Goal: Book appointment/travel/reservation

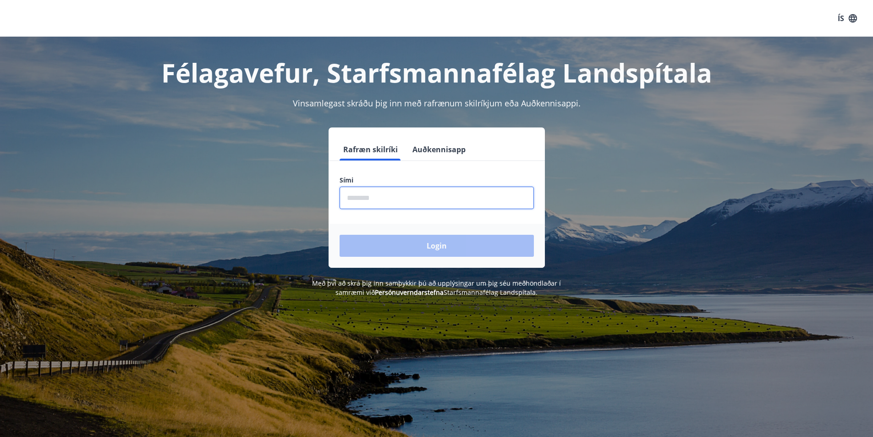
click at [360, 196] on input "phone" at bounding box center [436, 197] width 194 height 22
type input "********"
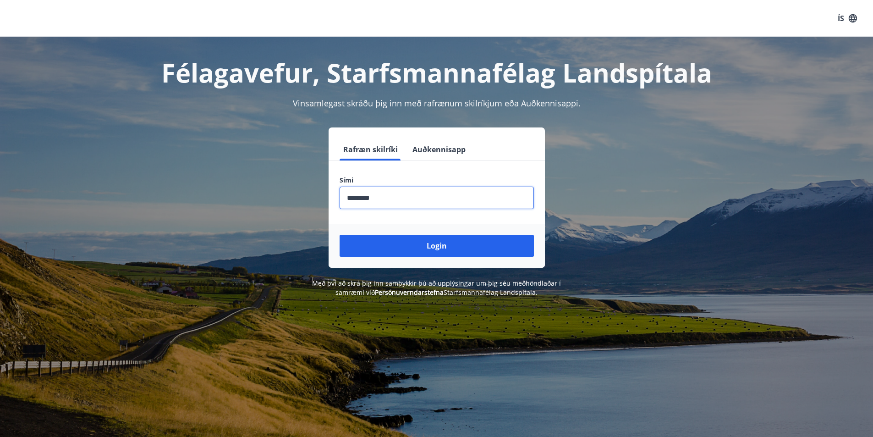
click at [430, 251] on button "Login" at bounding box center [436, 246] width 194 height 22
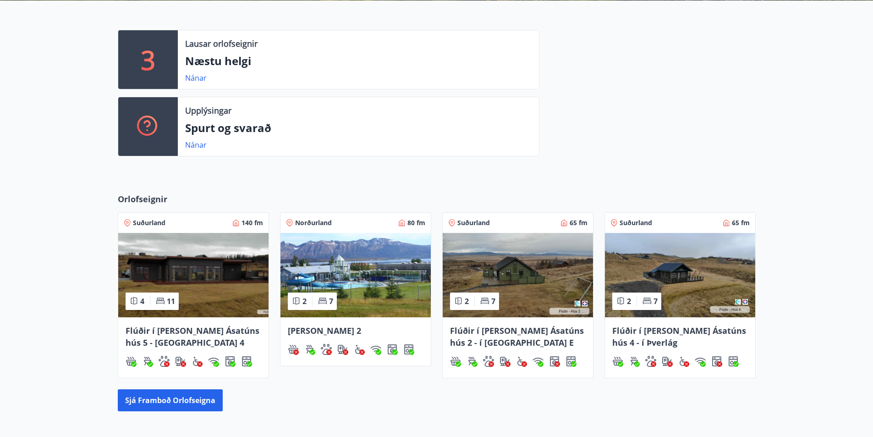
scroll to position [229, 0]
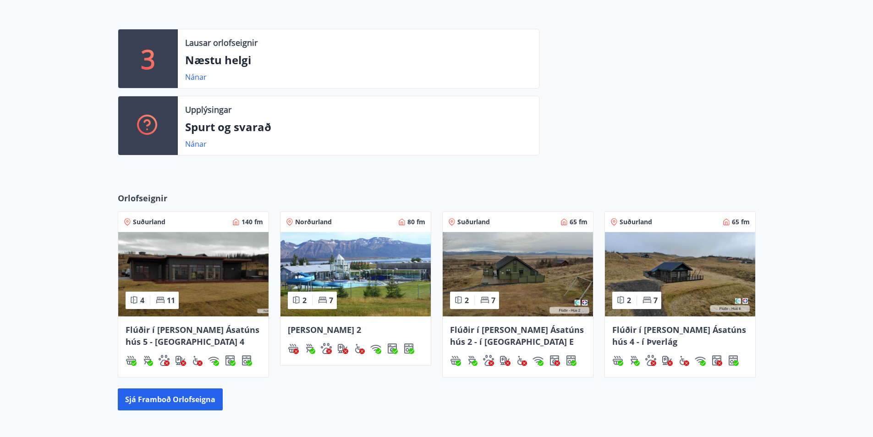
click at [354, 241] on img at bounding box center [355, 274] width 150 height 84
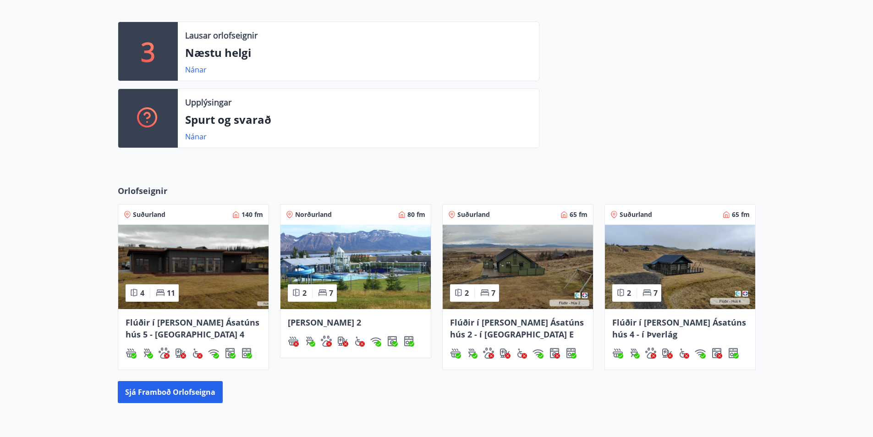
scroll to position [331, 0]
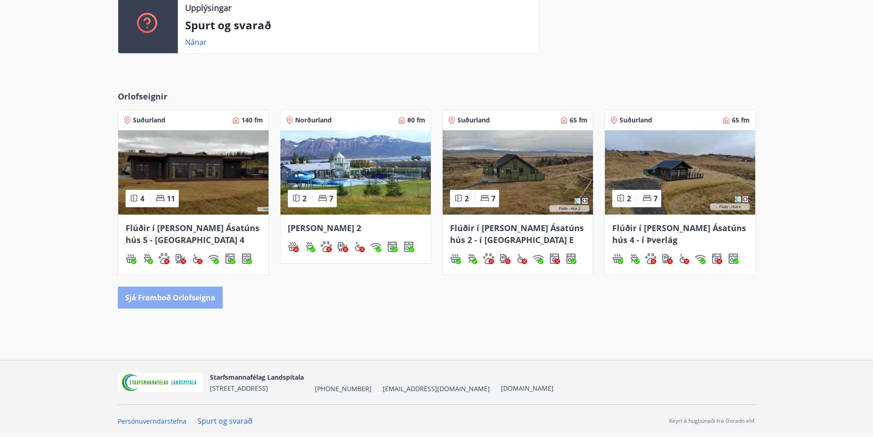
click at [192, 295] on button "Sjá framboð orlofseigna" at bounding box center [170, 297] width 105 height 22
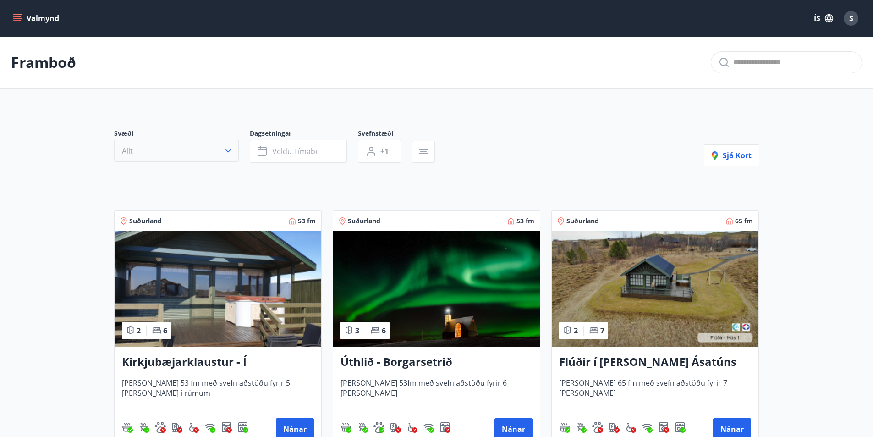
click at [227, 147] on icon "button" at bounding box center [228, 150] width 9 height 9
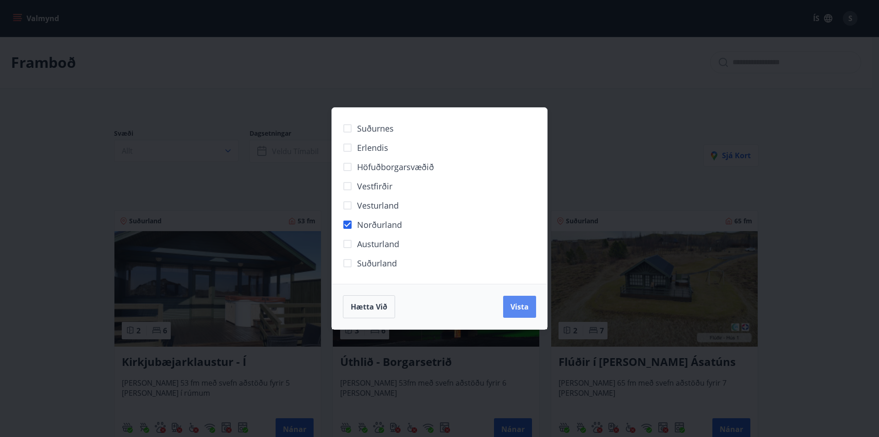
click at [520, 304] on span "Vista" at bounding box center [520, 306] width 18 height 10
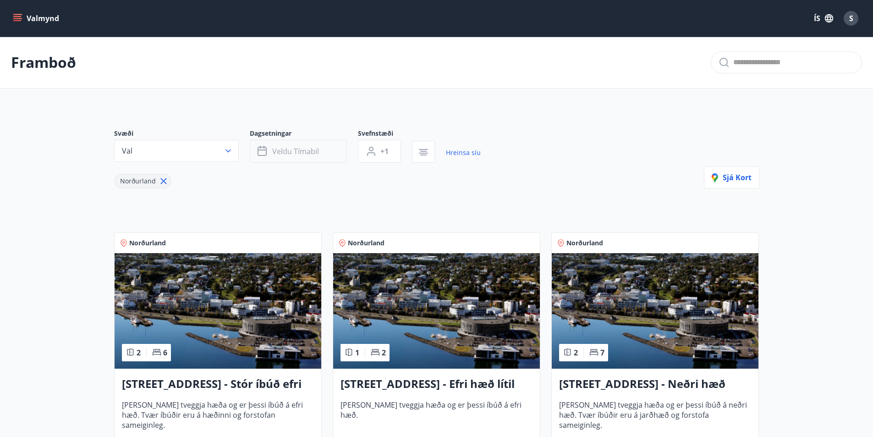
click at [287, 150] on span "Veldu tímabil" at bounding box center [295, 151] width 47 height 10
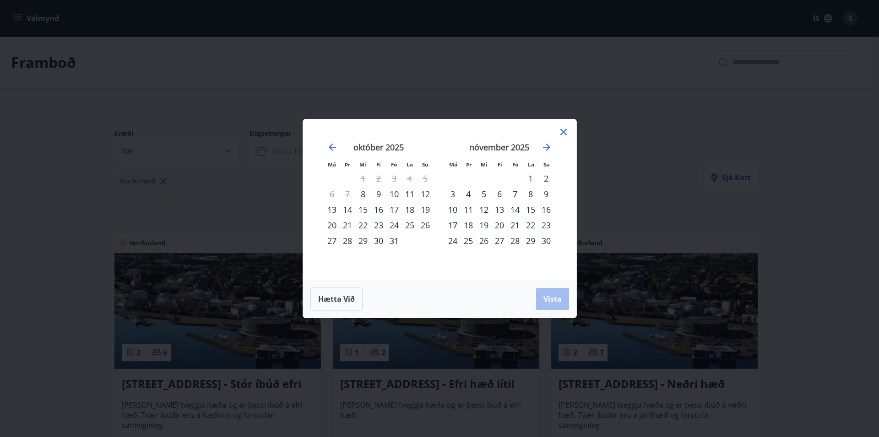
click at [395, 241] on div "31" at bounding box center [395, 241] width 16 height 16
click at [547, 179] on div "2" at bounding box center [547, 178] width 16 height 16
click at [559, 298] on span "Vista" at bounding box center [553, 299] width 18 height 10
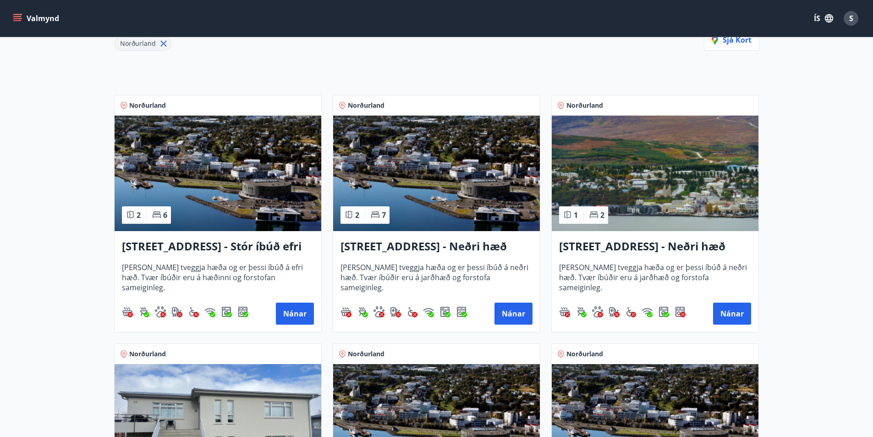
scroll to position [183, 0]
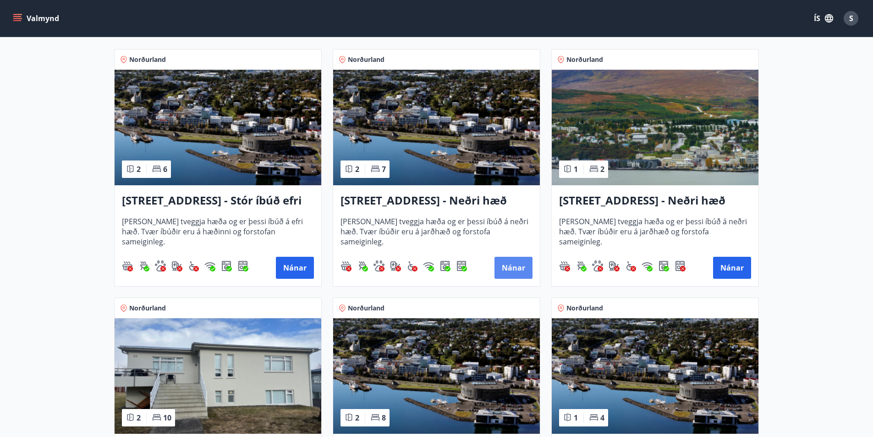
click at [503, 269] on button "Nánar" at bounding box center [513, 268] width 38 height 22
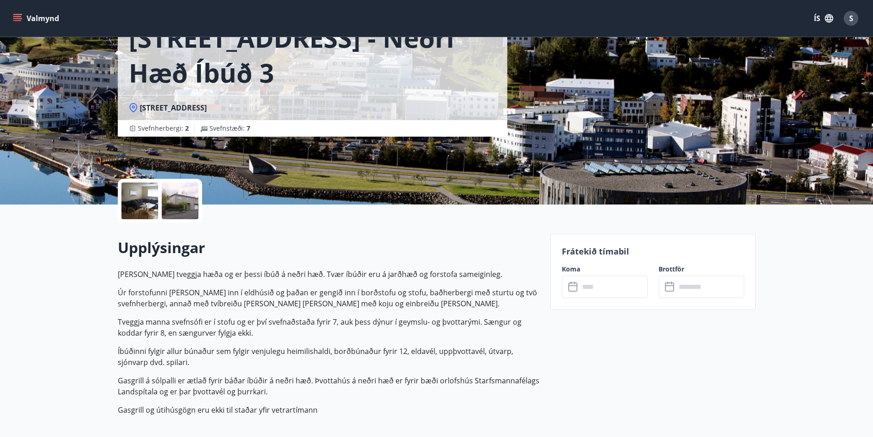
scroll to position [46, 0]
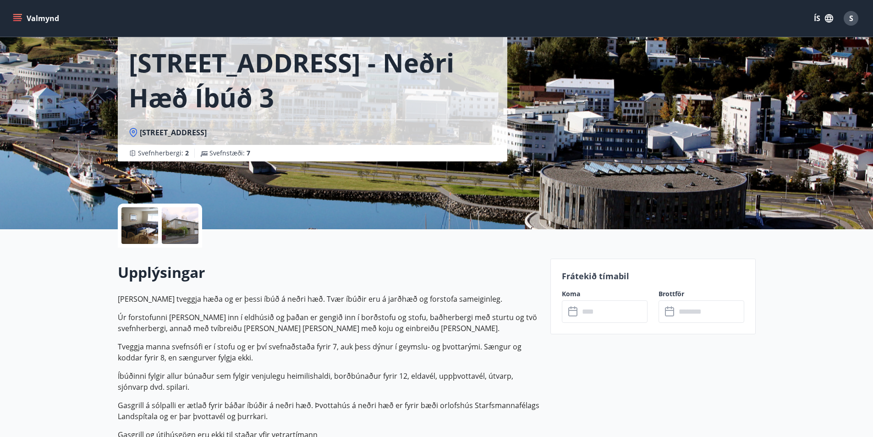
click at [135, 223] on div at bounding box center [139, 225] width 37 height 37
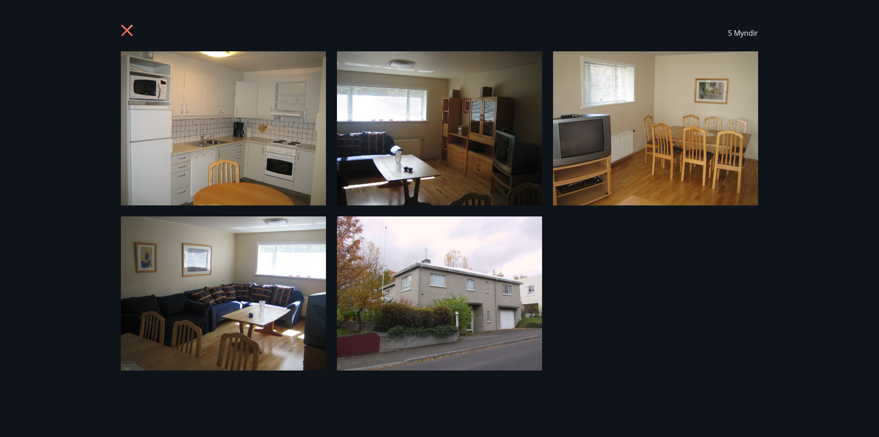
click at [127, 33] on icon at bounding box center [128, 31] width 15 height 15
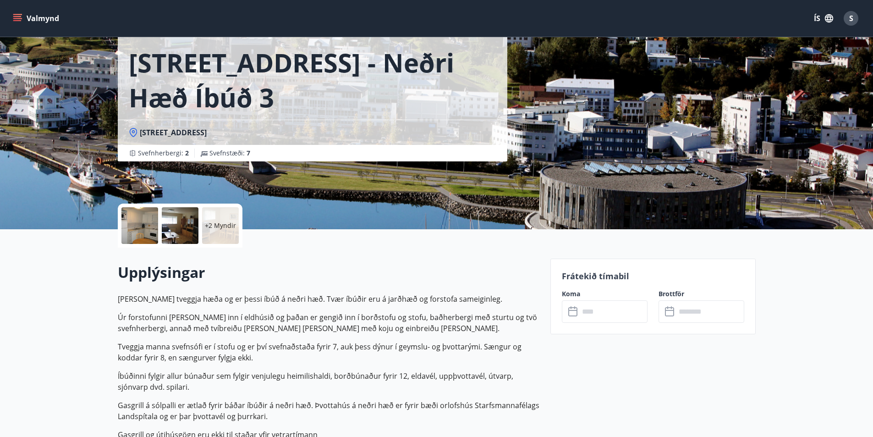
click at [594, 317] on input "text" at bounding box center [613, 311] width 68 height 22
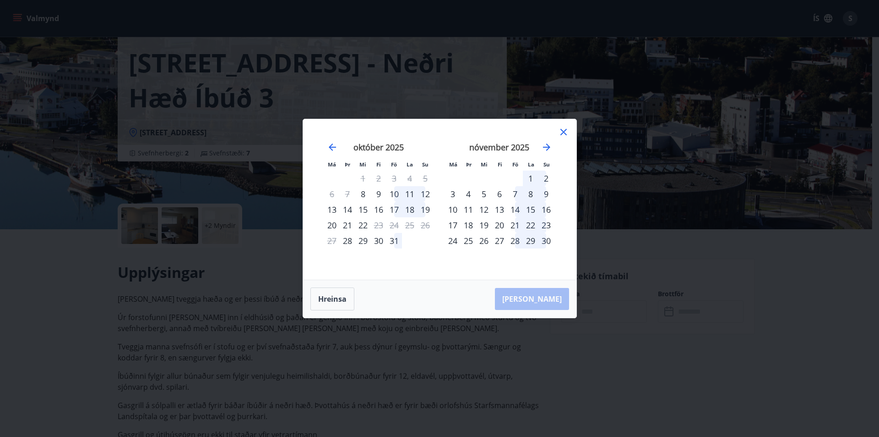
click at [390, 241] on div "31" at bounding box center [395, 241] width 16 height 16
click at [547, 178] on div "2" at bounding box center [547, 178] width 16 height 16
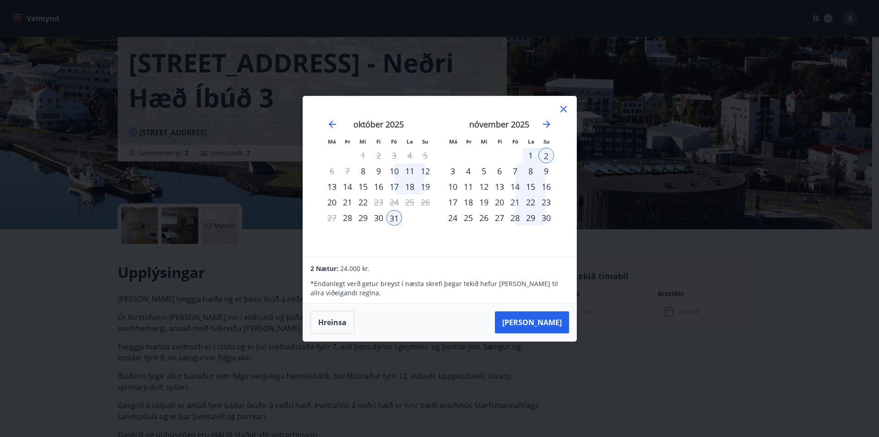
click at [547, 155] on div "2" at bounding box center [547, 155] width 16 height 16
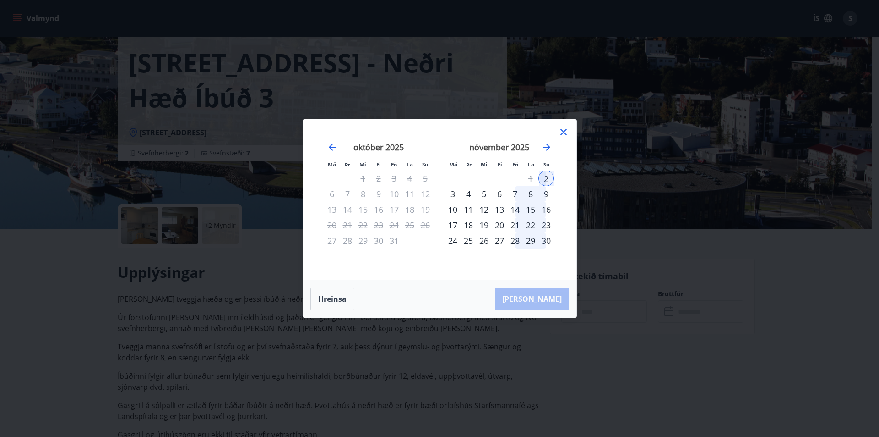
click at [545, 308] on div "Hreinsa Taka Frá" at bounding box center [439, 299] width 273 height 38
click at [565, 132] on icon at bounding box center [563, 131] width 11 height 11
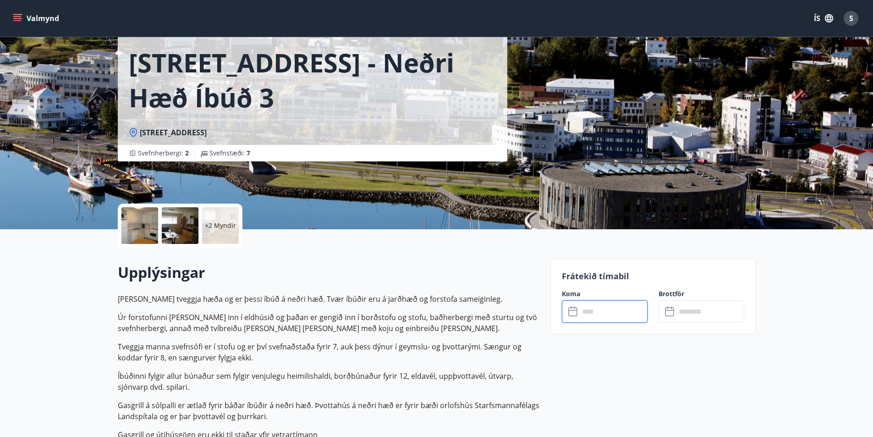
scroll to position [0, 0]
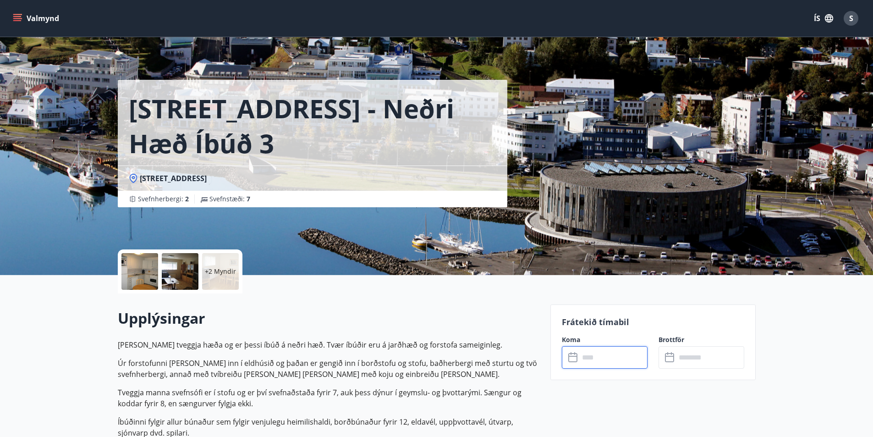
click at [21, 16] on icon "menu" at bounding box center [17, 18] width 9 height 9
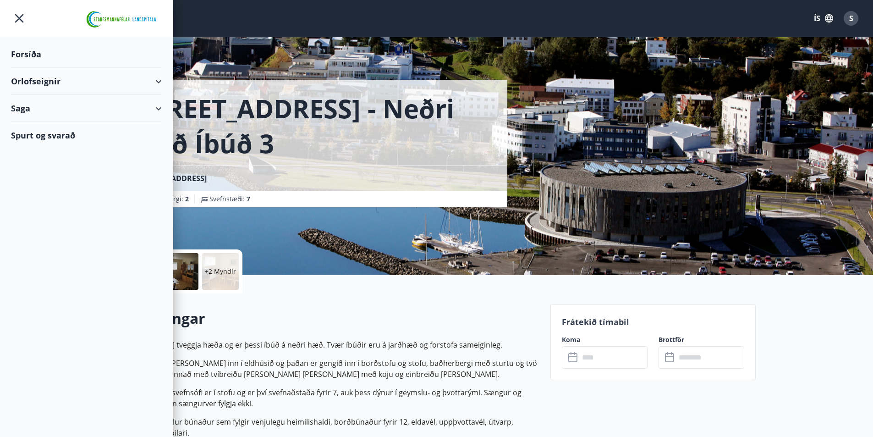
click at [142, 81] on div "Orlofseignir" at bounding box center [86, 81] width 151 height 27
click at [47, 106] on div "Framboð" at bounding box center [86, 104] width 136 height 19
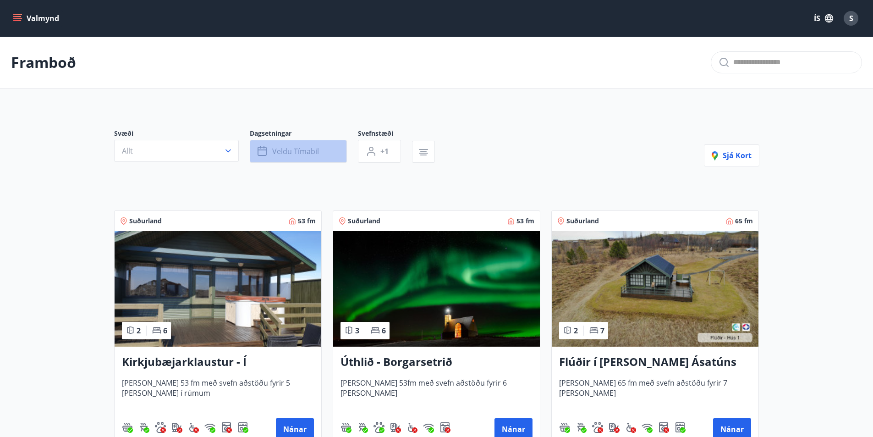
click at [298, 149] on span "Veldu tímabil" at bounding box center [295, 151] width 47 height 10
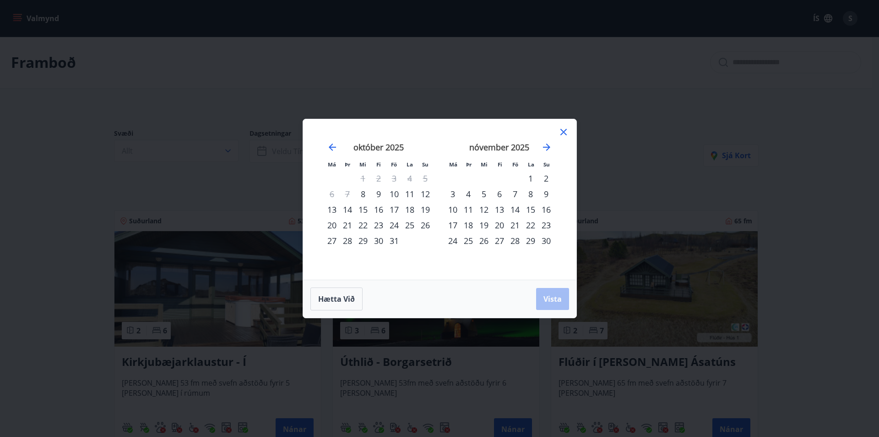
click at [393, 239] on div "31" at bounding box center [395, 241] width 16 height 16
click at [547, 177] on div "2" at bounding box center [547, 178] width 16 height 16
click at [550, 298] on span "Vista" at bounding box center [553, 299] width 18 height 10
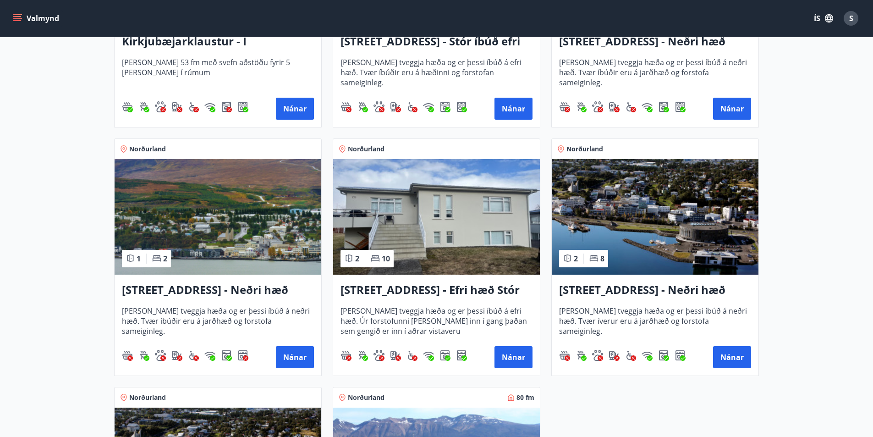
scroll to position [321, 0]
click at [512, 355] on button "Nánar" at bounding box center [513, 356] width 38 height 22
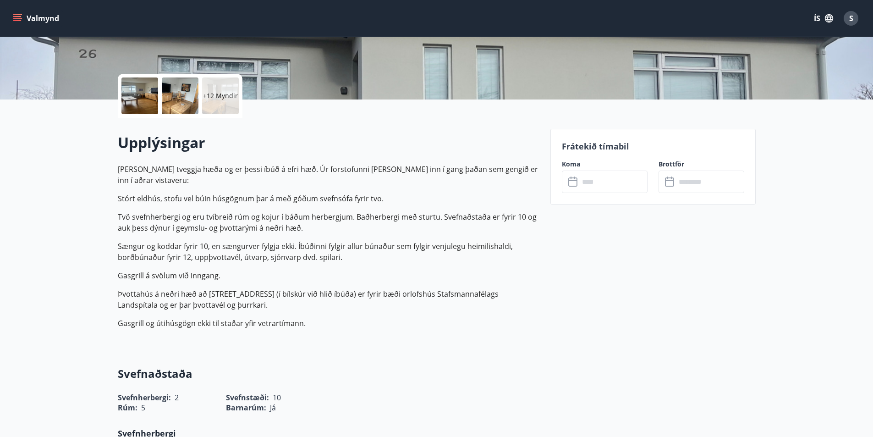
scroll to position [183, 0]
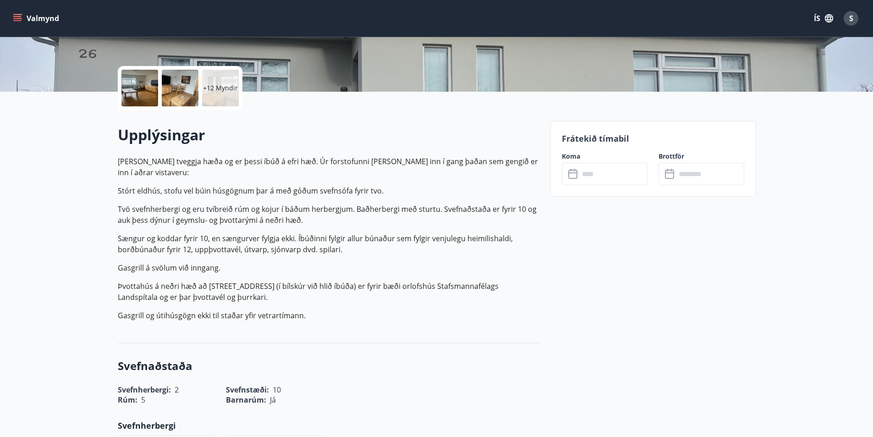
click at [601, 170] on input "text" at bounding box center [613, 174] width 68 height 22
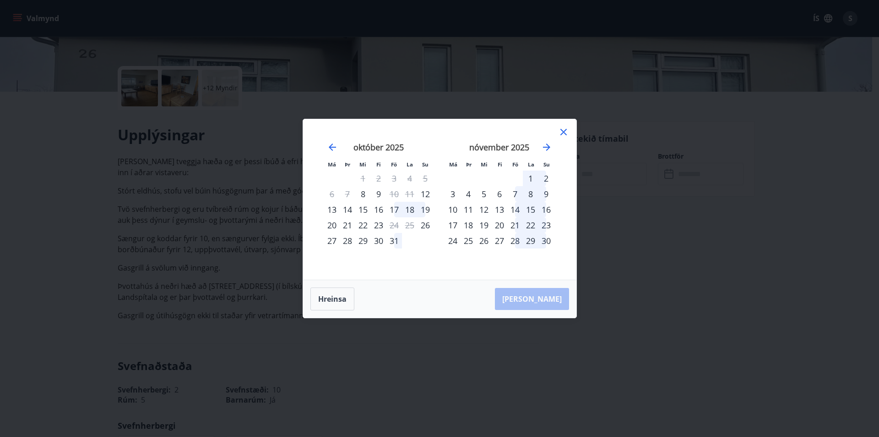
click at [391, 241] on div "31" at bounding box center [395, 241] width 16 height 16
click at [548, 177] on div "2" at bounding box center [547, 178] width 16 height 16
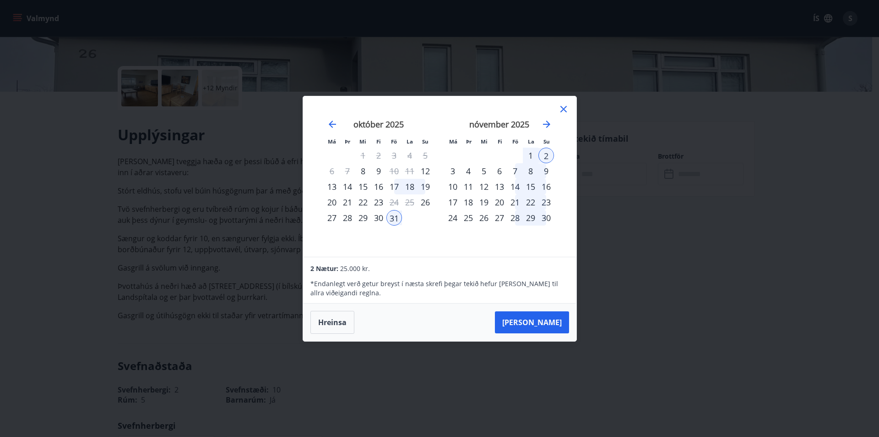
click at [547, 325] on button "Taka Frá" at bounding box center [532, 322] width 74 height 22
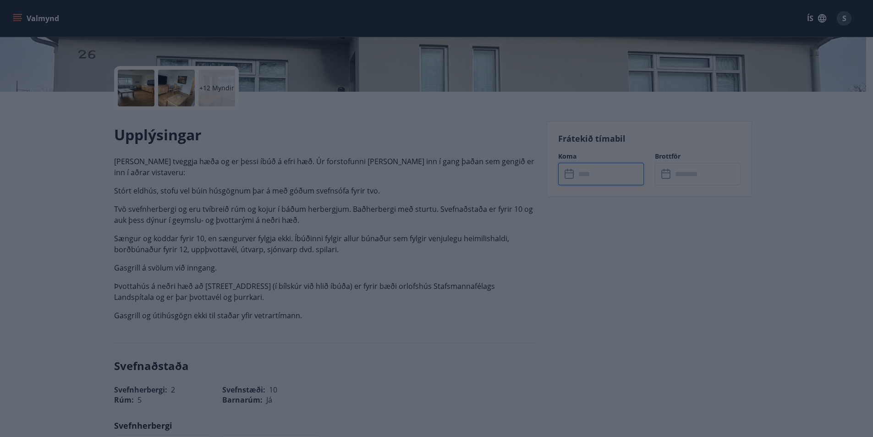
type input "******"
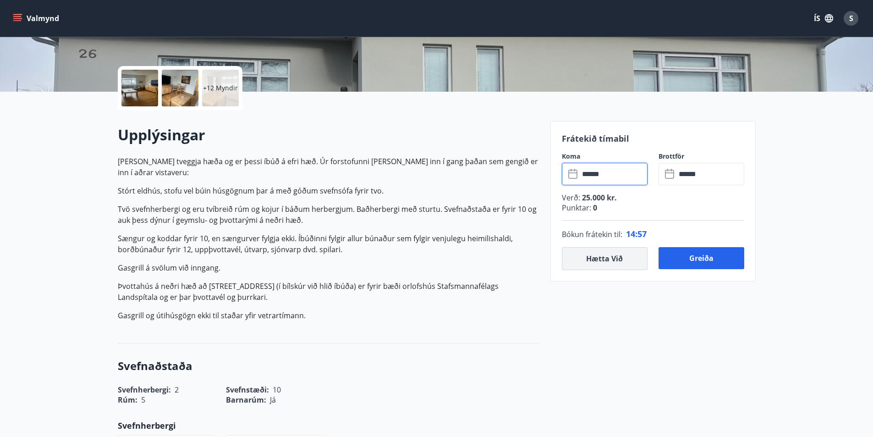
click at [621, 261] on button "Hætta við" at bounding box center [605, 258] width 86 height 23
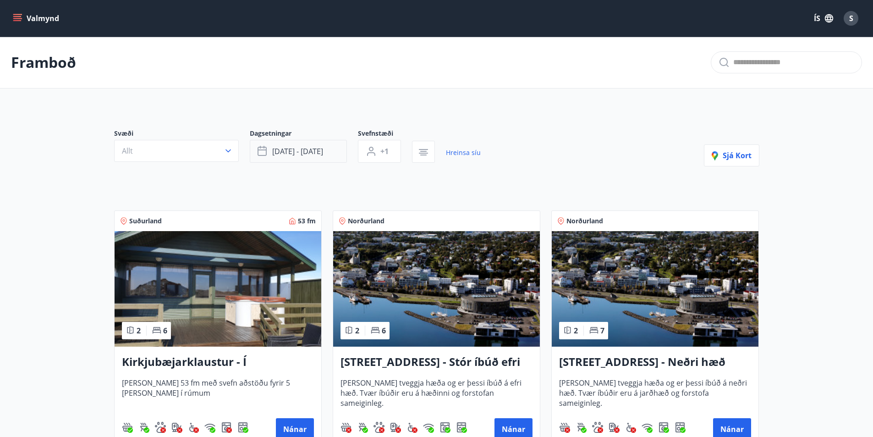
click at [281, 151] on span "okt 31 - nóv 02" at bounding box center [297, 151] width 51 height 10
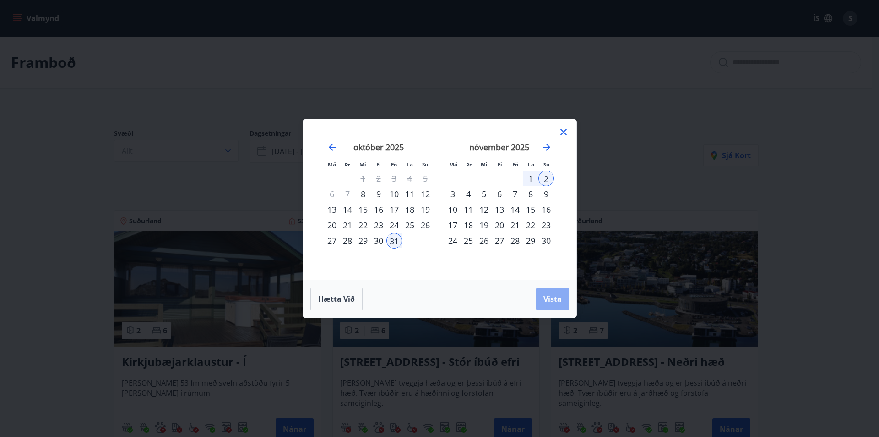
click at [557, 293] on button "Vista" at bounding box center [552, 299] width 33 height 22
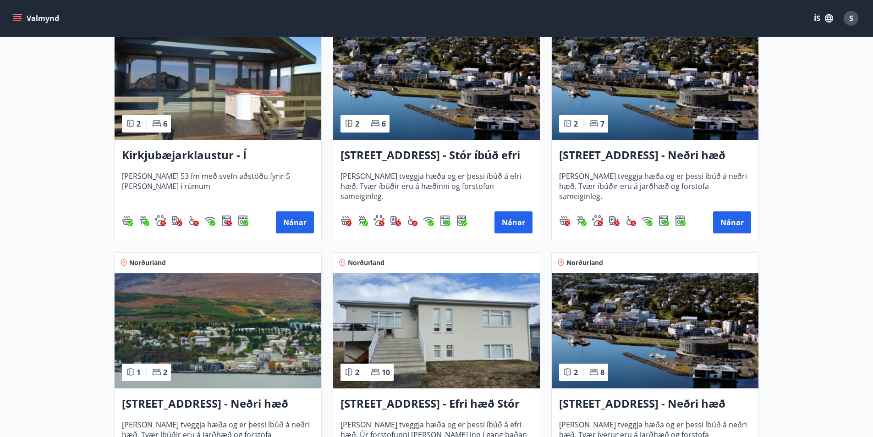
scroll to position [183, 0]
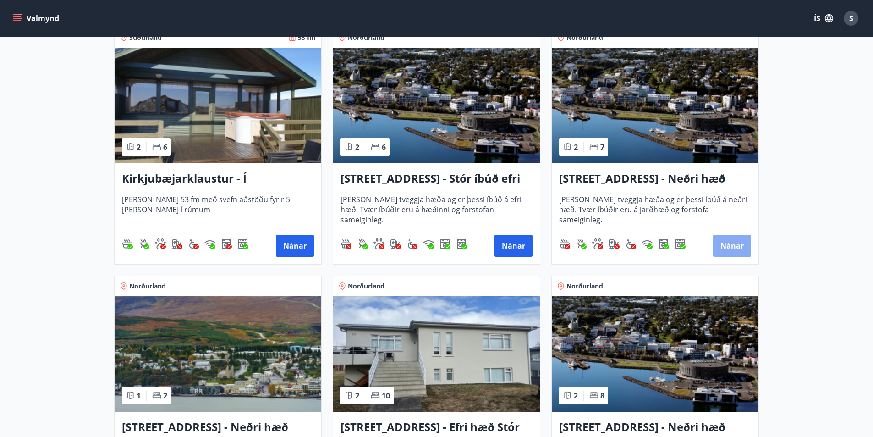
click at [727, 235] on button "Nánar" at bounding box center [732, 246] width 38 height 22
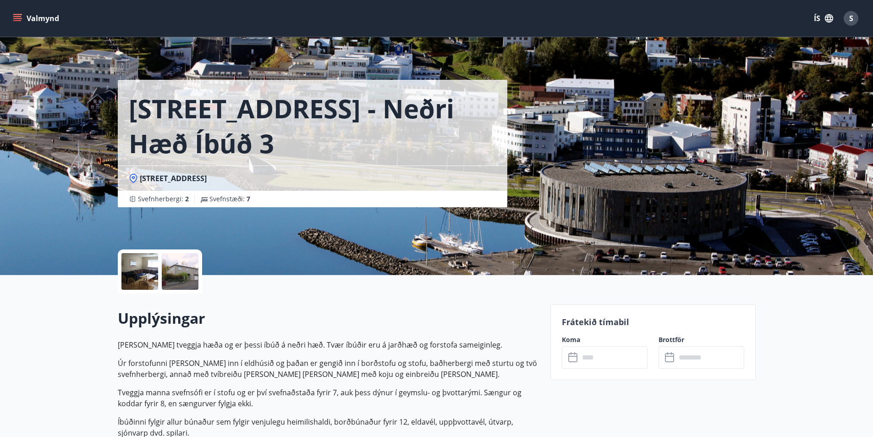
click at [592, 347] on input "text" at bounding box center [613, 357] width 68 height 22
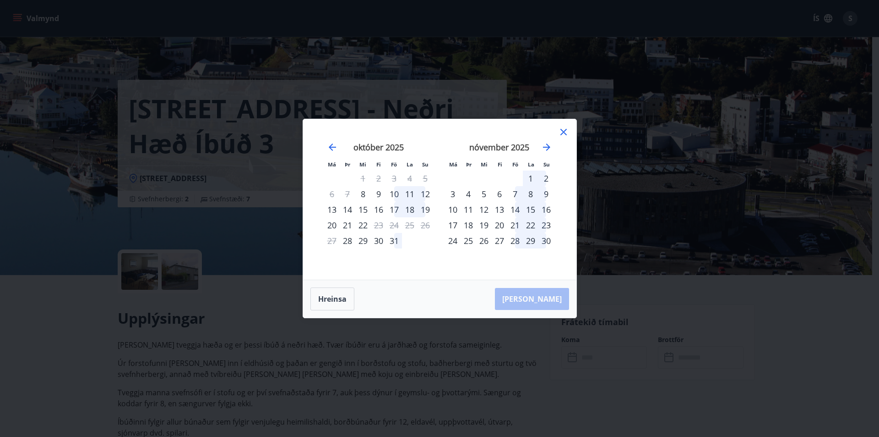
click at [396, 241] on div "31" at bounding box center [395, 241] width 16 height 16
click at [546, 177] on div "2" at bounding box center [547, 178] width 16 height 16
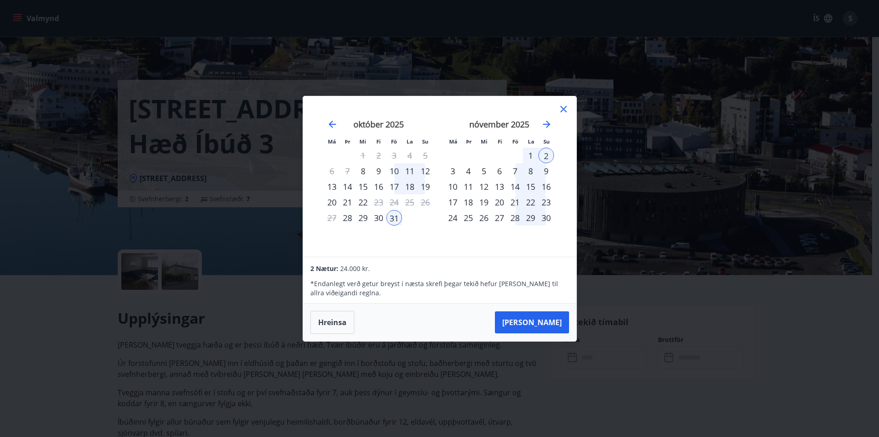
click at [563, 108] on icon at bounding box center [564, 109] width 6 height 6
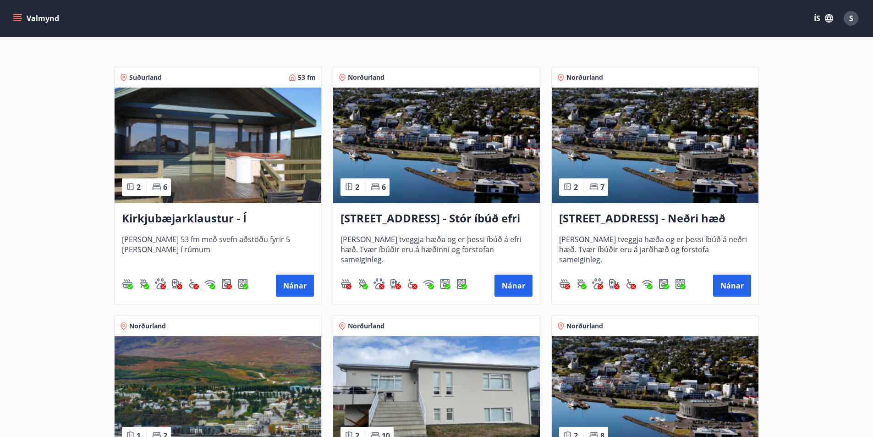
scroll to position [183, 0]
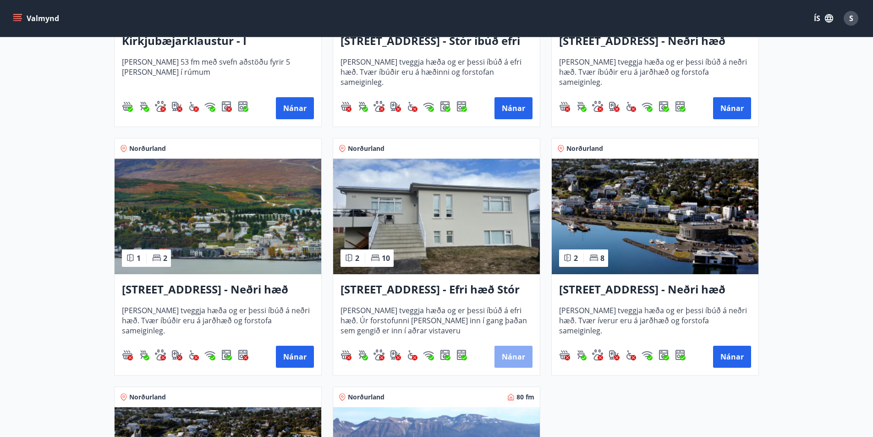
click at [518, 358] on button "Nánar" at bounding box center [513, 356] width 38 height 22
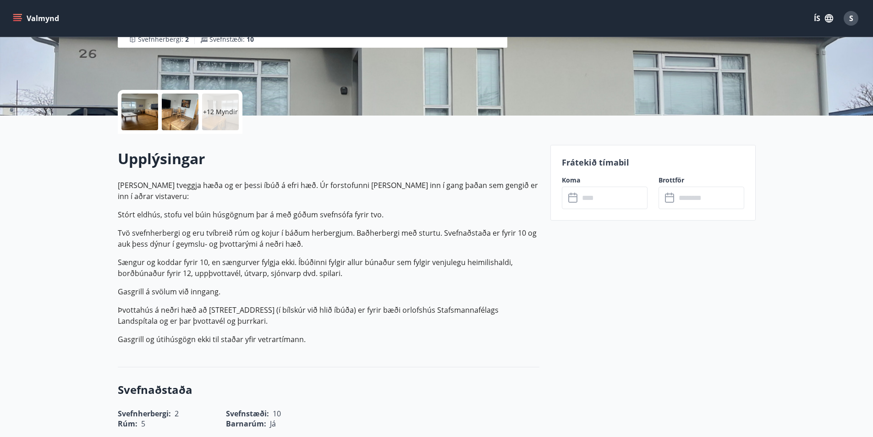
scroll to position [183, 0]
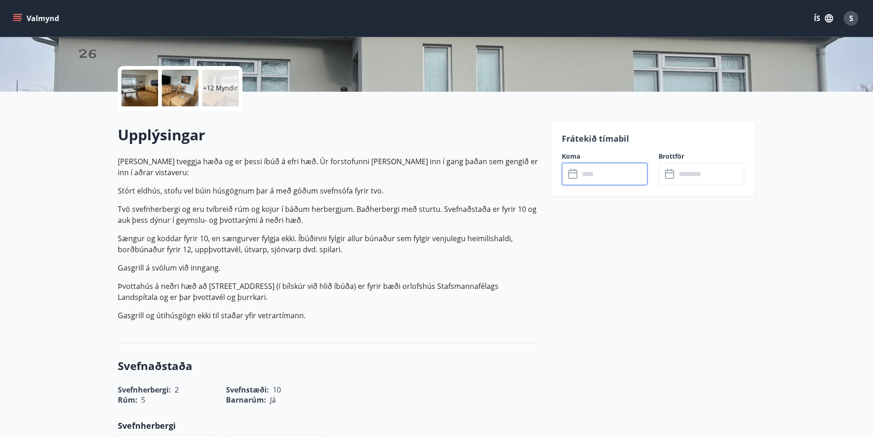
click at [599, 180] on input "text" at bounding box center [613, 174] width 68 height 22
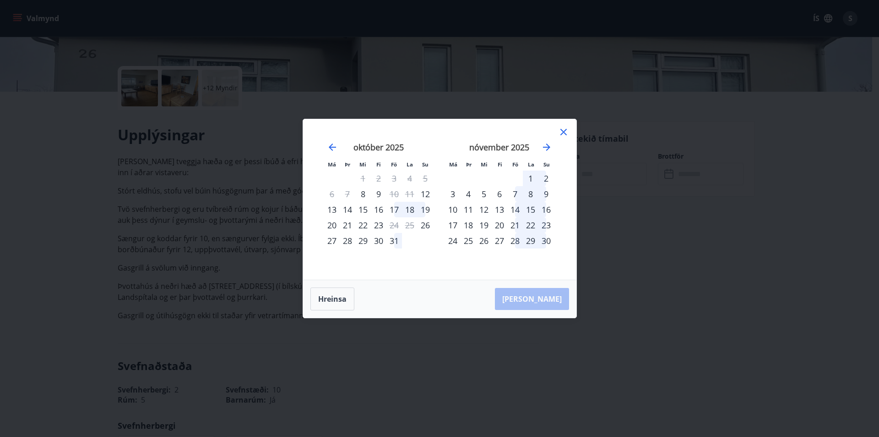
click at [393, 243] on div "31" at bounding box center [395, 241] width 16 height 16
click at [546, 178] on div "2" at bounding box center [547, 178] width 16 height 16
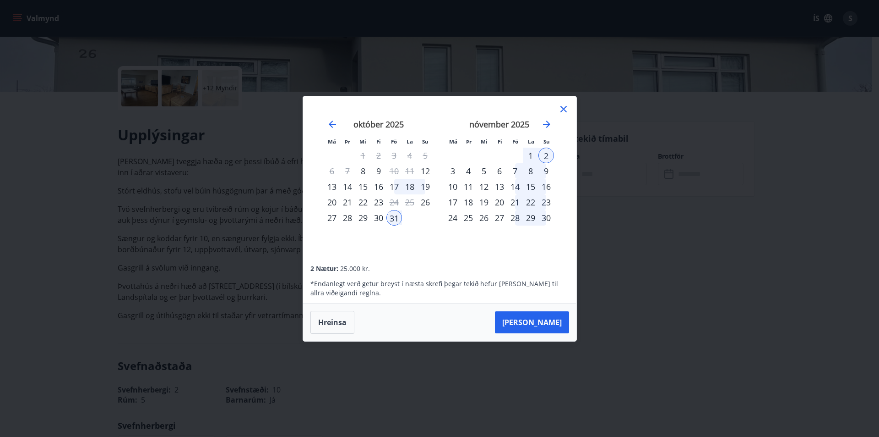
click at [380, 218] on div "30" at bounding box center [379, 218] width 16 height 16
click at [394, 218] on div "31" at bounding box center [395, 218] width 16 height 16
click at [380, 218] on div "30" at bounding box center [379, 218] width 16 height 16
click at [394, 219] on div "31" at bounding box center [395, 218] width 16 height 16
click at [395, 219] on div "31" at bounding box center [395, 218] width 16 height 16
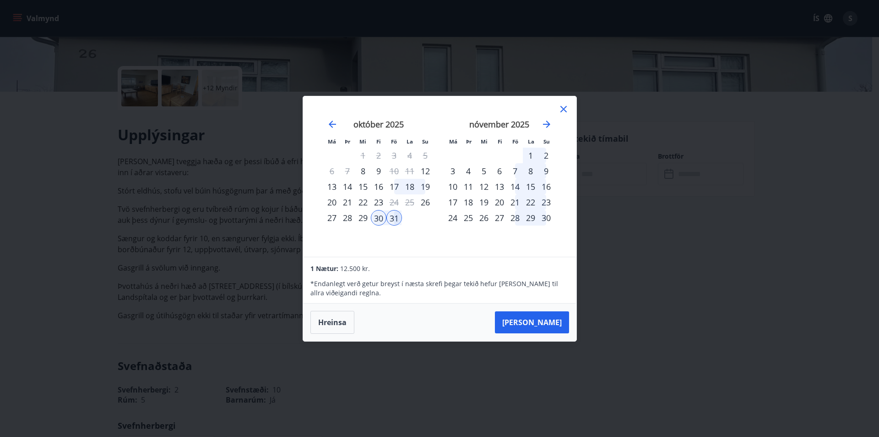
click at [395, 210] on div "24" at bounding box center [395, 202] width 16 height 16
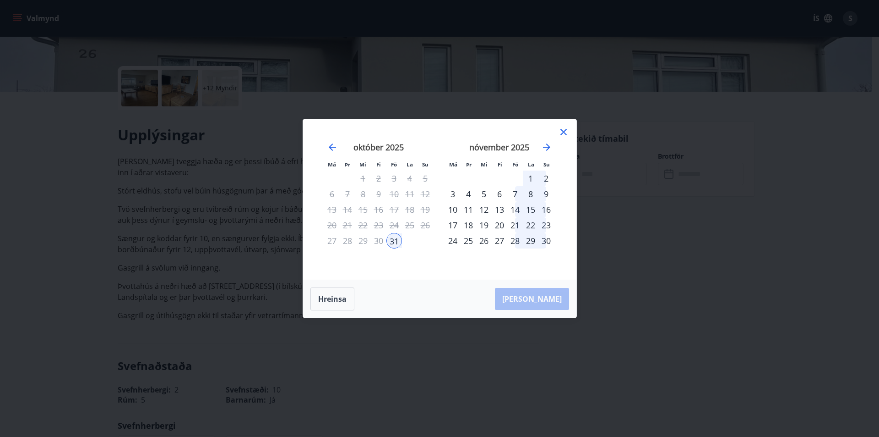
click at [545, 178] on div "2" at bounding box center [547, 178] width 16 height 16
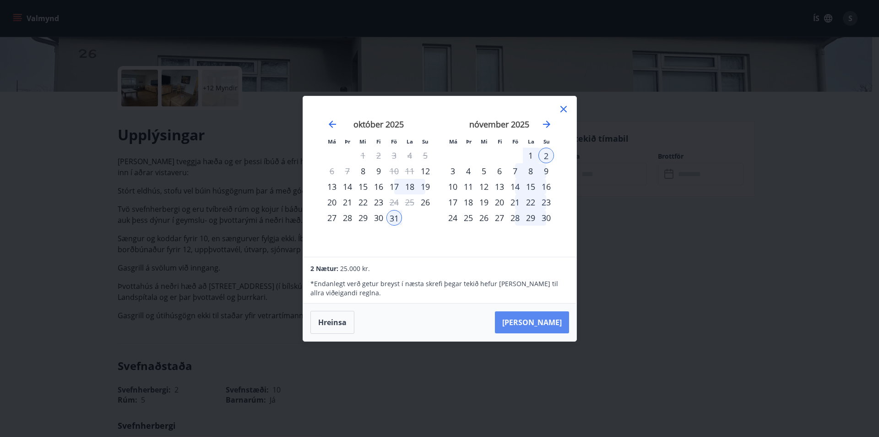
click at [542, 322] on button "Taka Frá" at bounding box center [532, 322] width 74 height 22
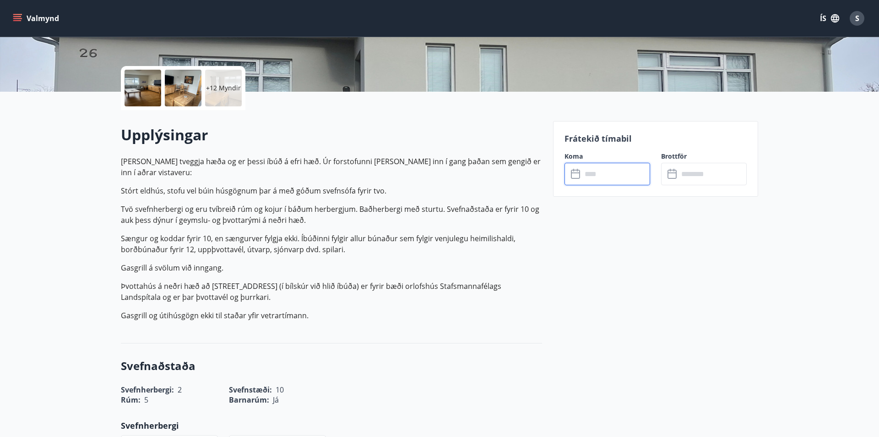
type input "******"
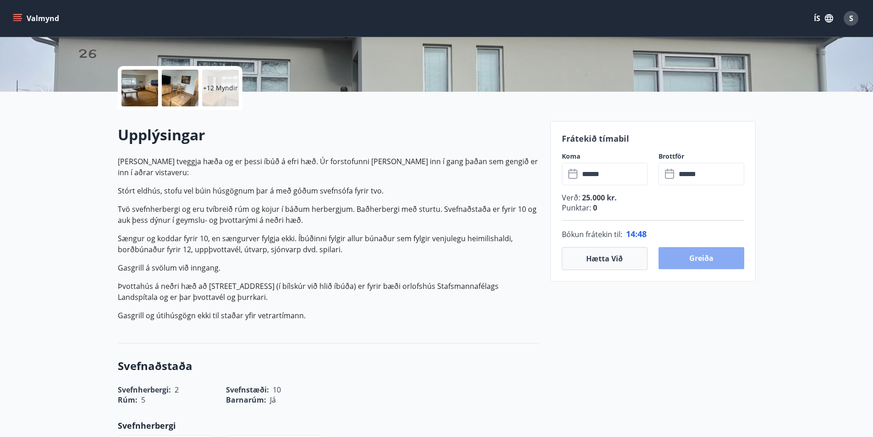
click at [699, 256] on button "Greiða" at bounding box center [701, 258] width 86 height 22
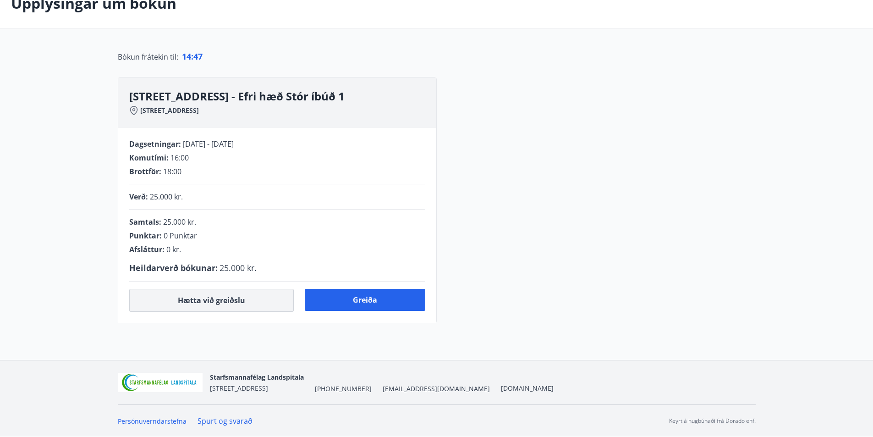
scroll to position [169, 0]
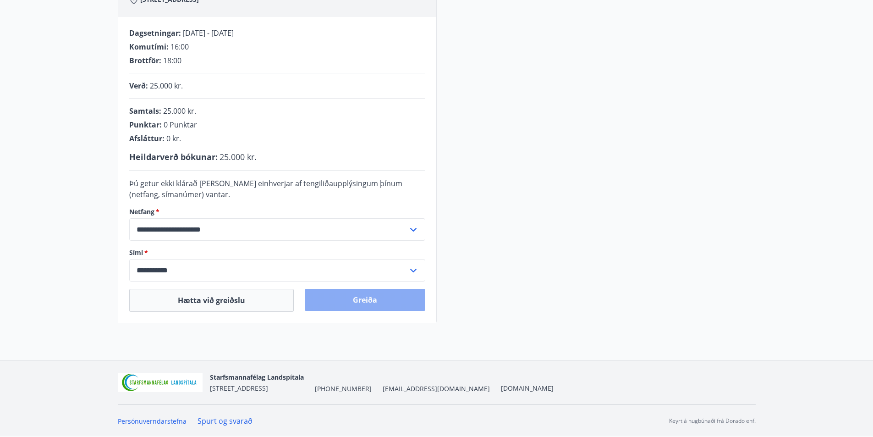
click at [366, 301] on button "Greiða" at bounding box center [365, 300] width 120 height 22
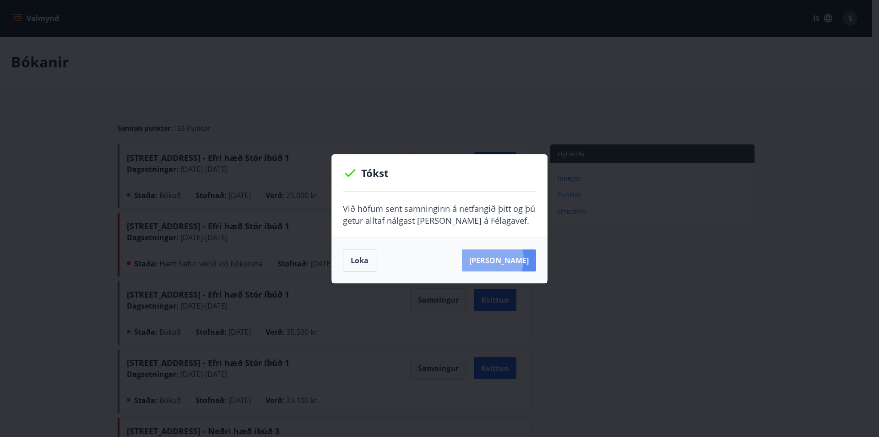
click at [502, 259] on button "[PERSON_NAME]" at bounding box center [499, 260] width 74 height 22
click at [366, 256] on button "Loka" at bounding box center [359, 260] width 33 height 23
